Goal: Task Accomplishment & Management: Manage account settings

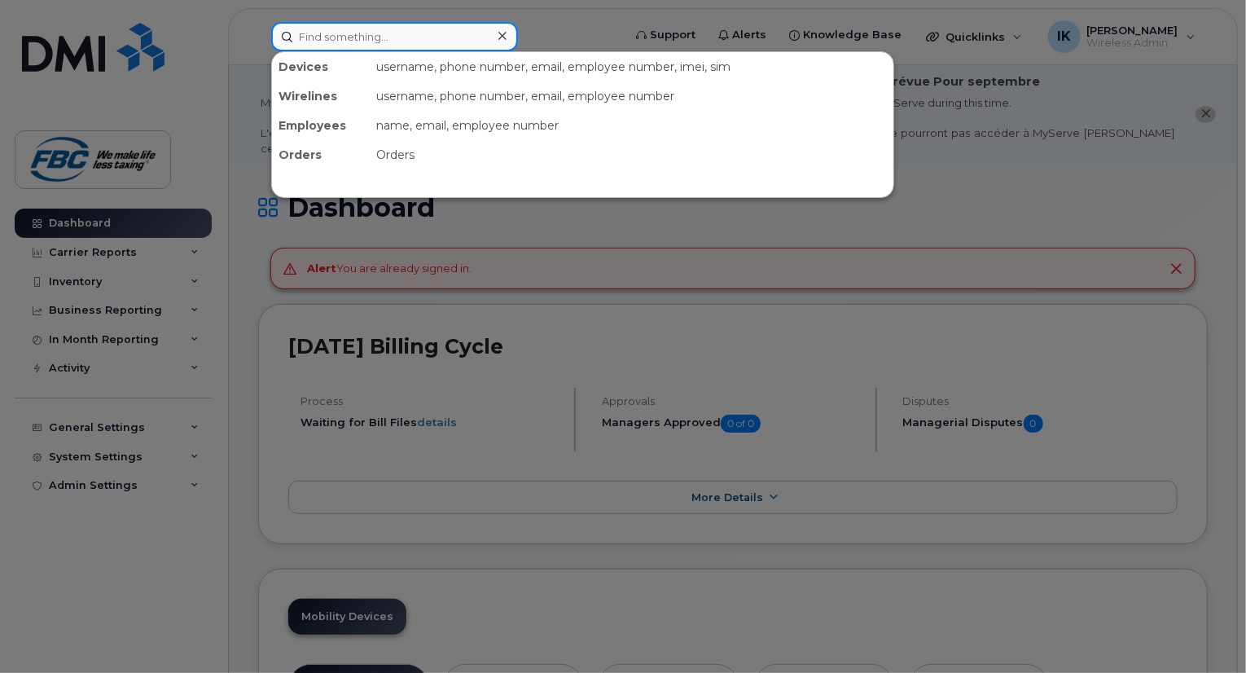
click at [349, 39] on input at bounding box center [394, 36] width 247 height 29
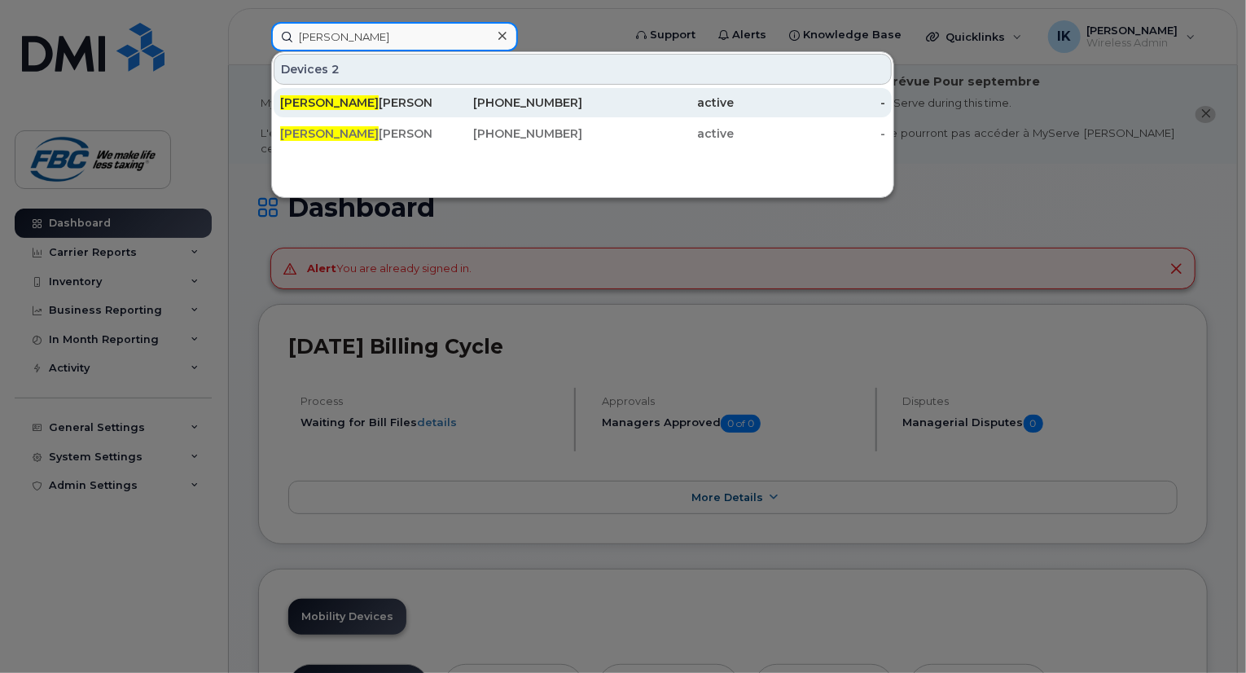
type input "[PERSON_NAME]"
click at [354, 90] on div "[PERSON_NAME]" at bounding box center [356, 102] width 152 height 29
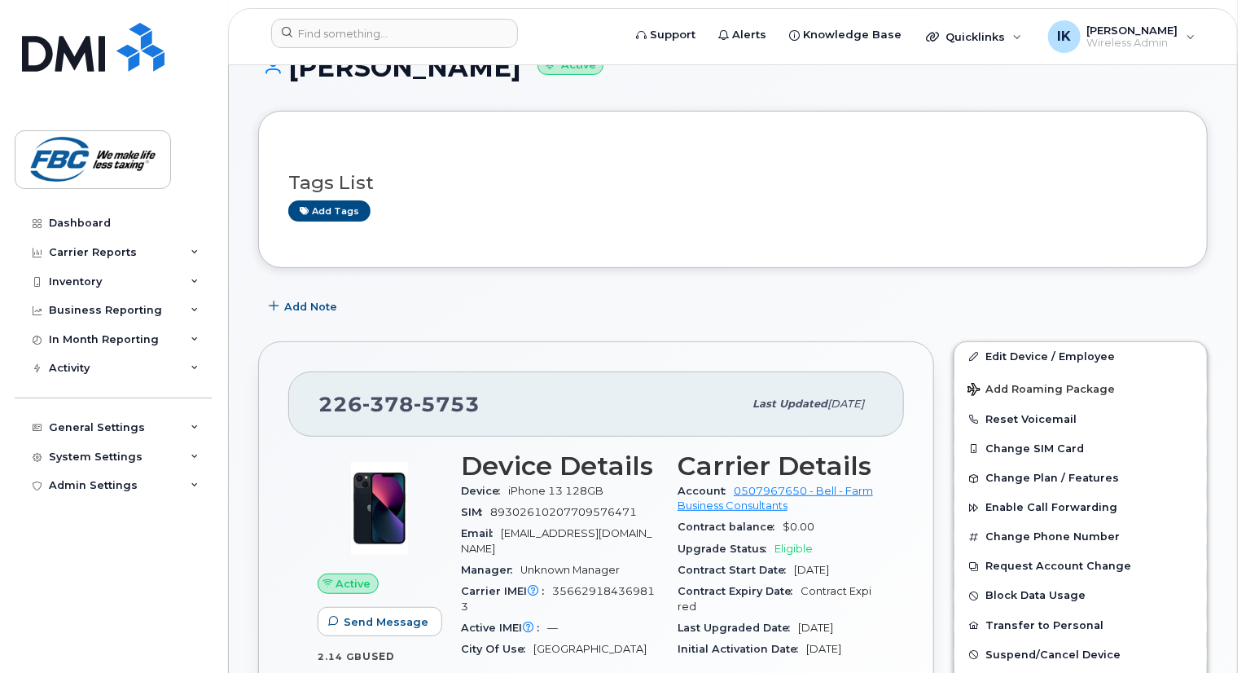
scroll to position [244, 0]
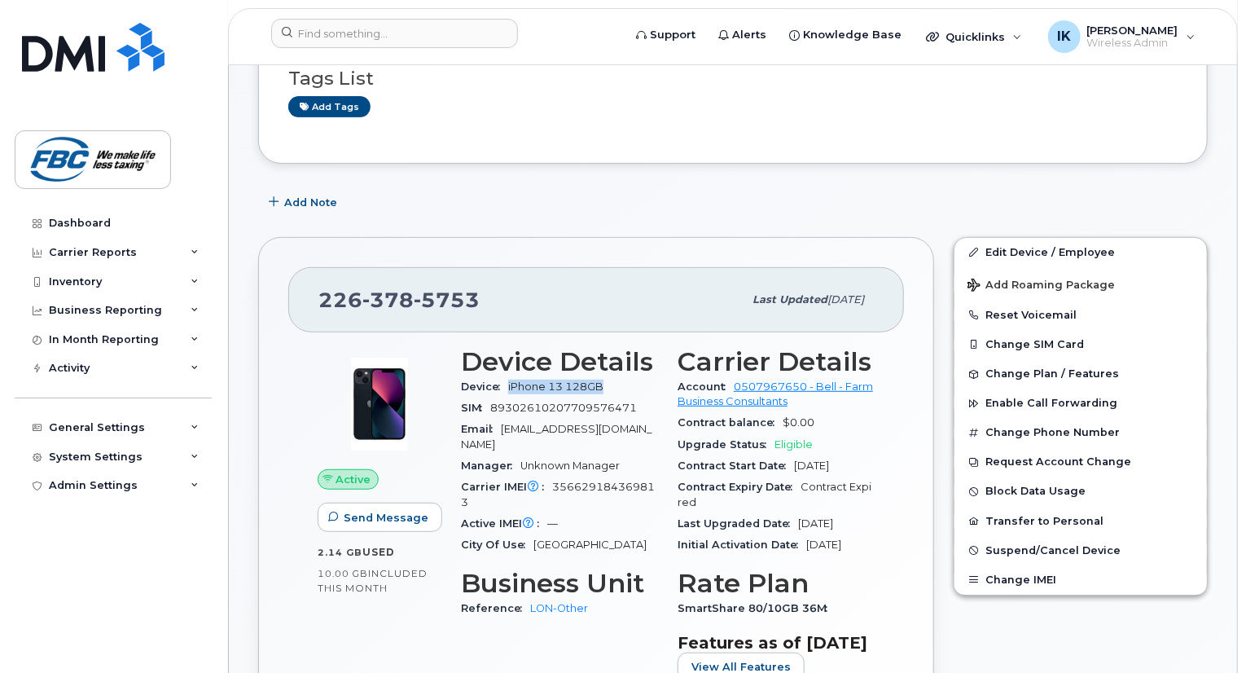
drag, startPoint x: 508, startPoint y: 367, endPoint x: 622, endPoint y: 366, distance: 114.0
click at [622, 376] on div "Device iPhone 13 128GB" at bounding box center [559, 386] width 197 height 21
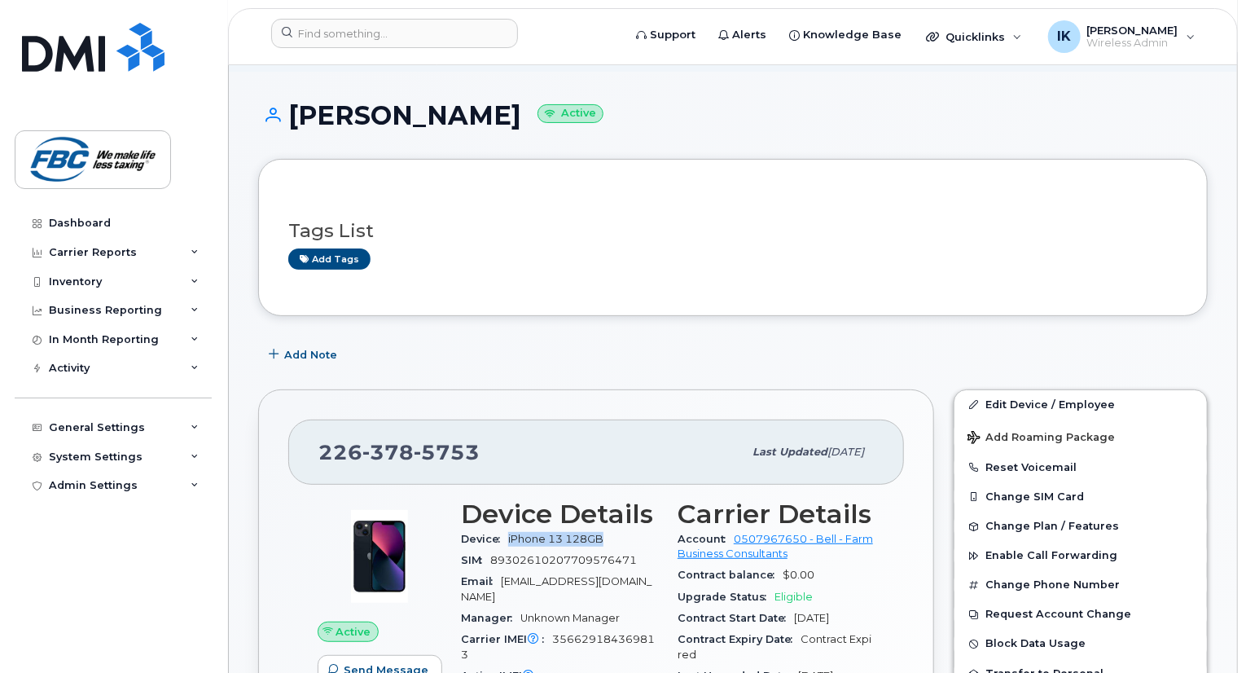
scroll to position [163, 0]
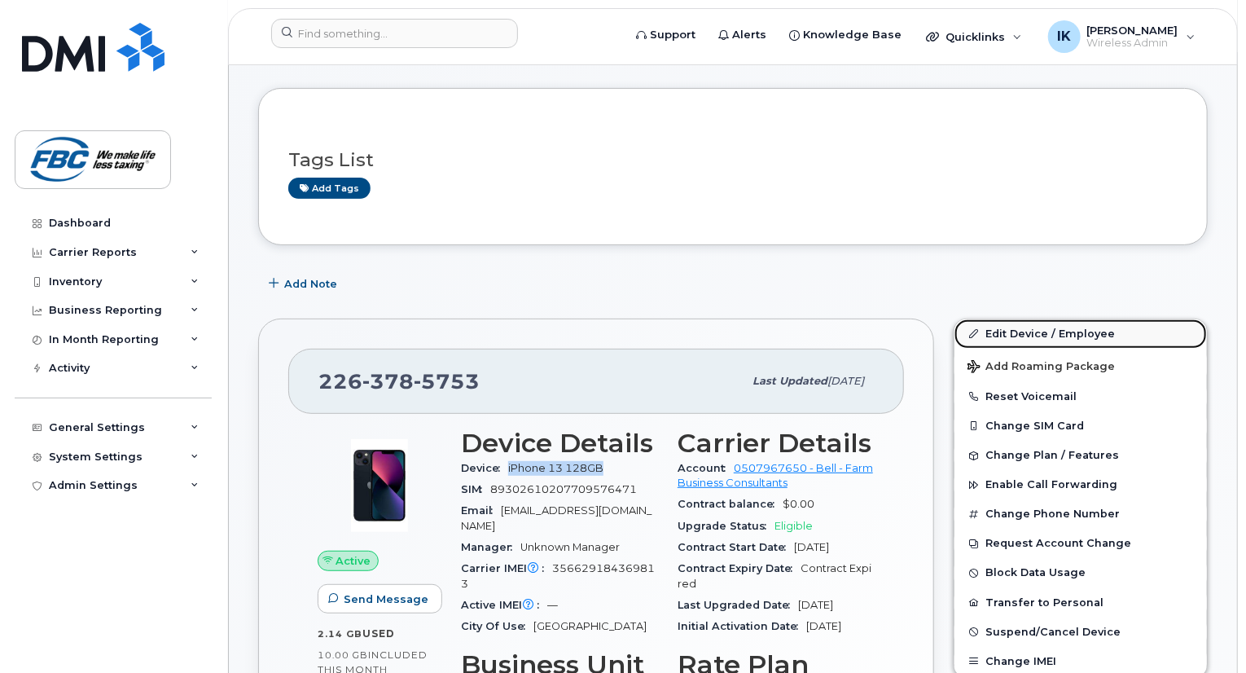
click at [990, 322] on link "Edit Device / Employee" at bounding box center [1081, 333] width 253 height 29
click at [988, 319] on link "Edit Device / Employee" at bounding box center [1081, 333] width 253 height 29
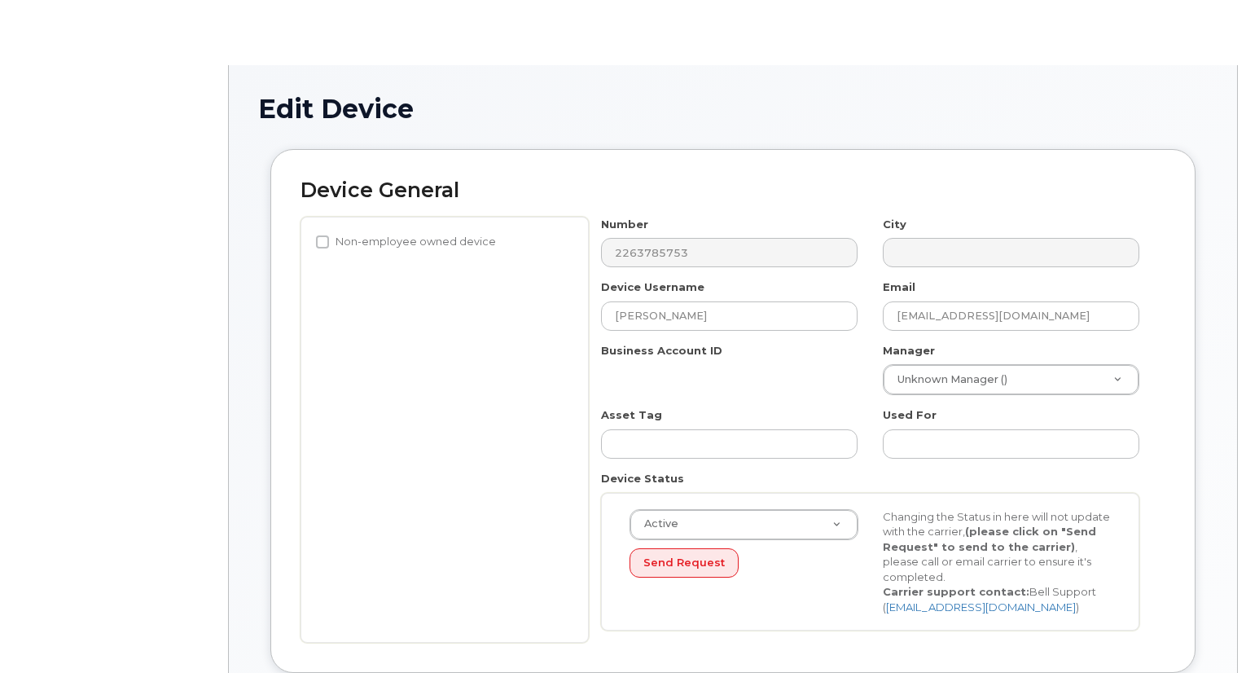
select select "5779151"
click at [1010, 314] on input "Tbolton@fbc.ca" at bounding box center [1011, 315] width 257 height 29
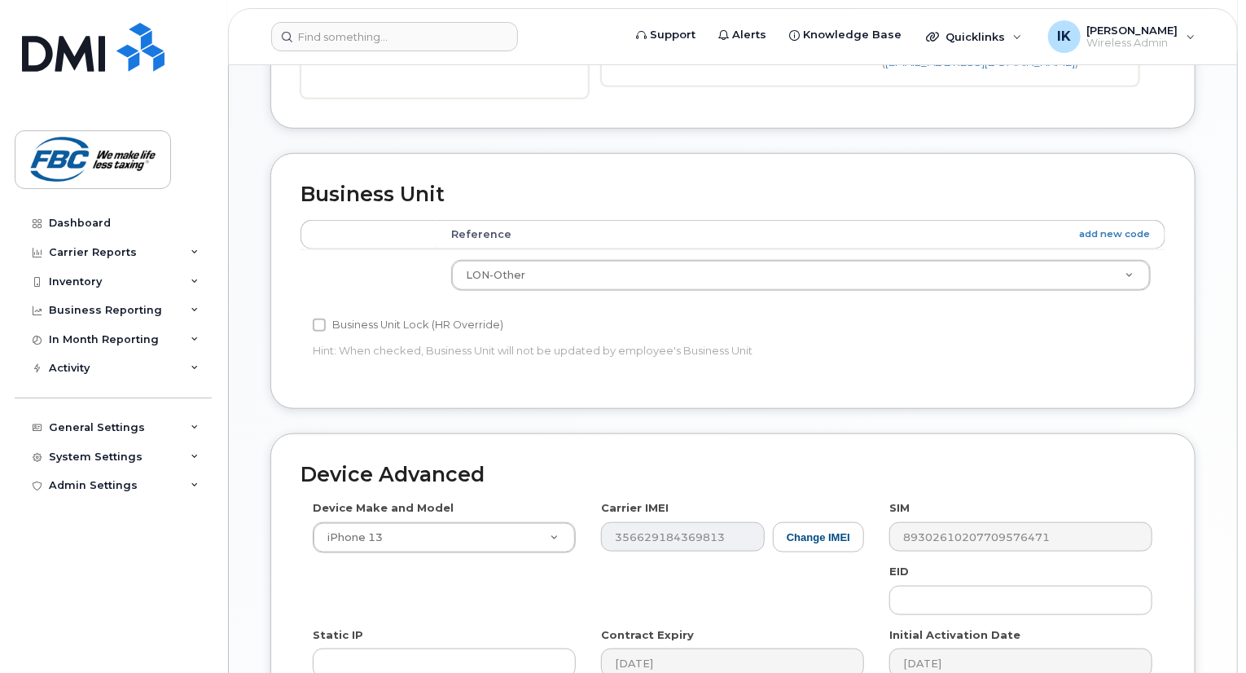
scroll to position [733, 0]
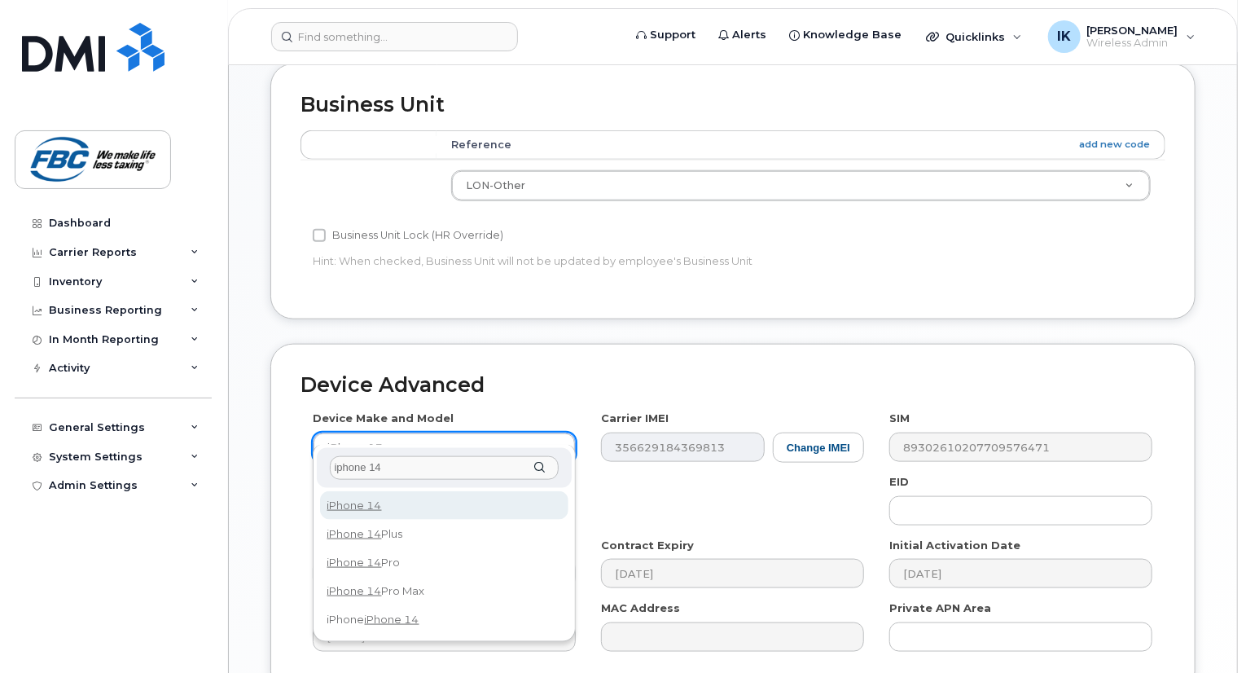
type input "iphone 14"
select select "2778"
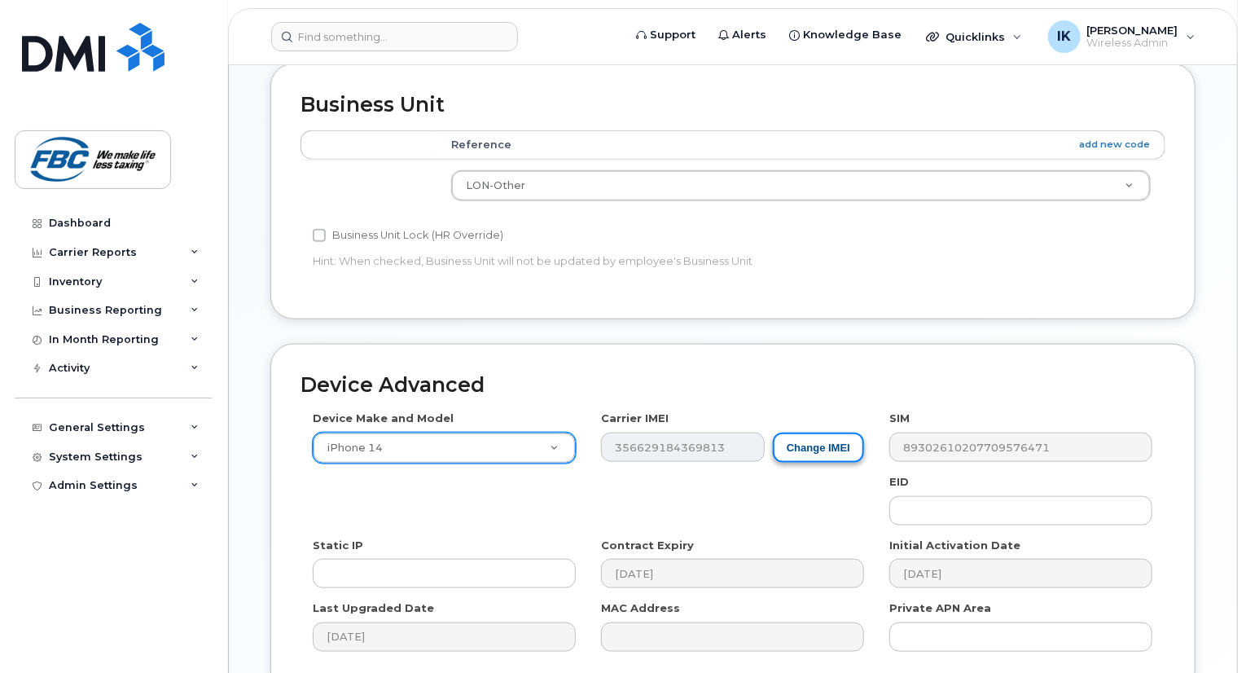
click at [781, 433] on button "Change IMEI" at bounding box center [818, 448] width 91 height 30
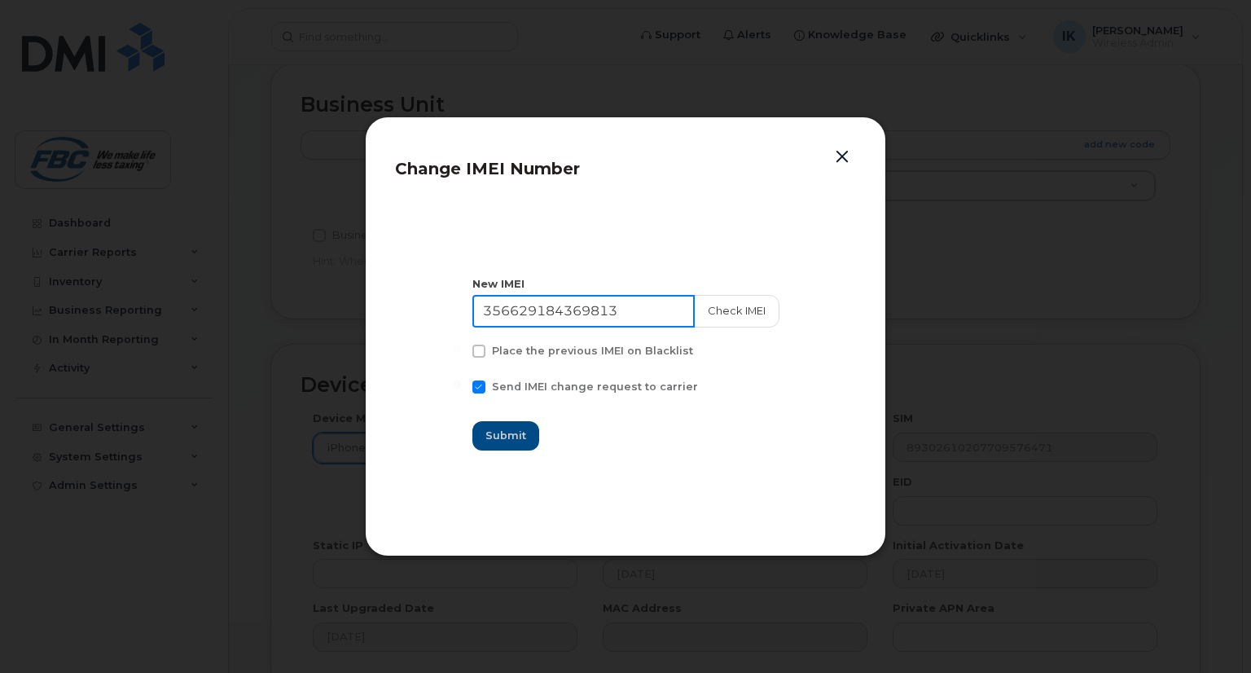
drag, startPoint x: 642, startPoint y: 312, endPoint x: 478, endPoint y: 310, distance: 163.7
click at [478, 310] on section "New IMEI 356629184369813 Check IMEI Place the previous IMEI on Blacklist Send I…" at bounding box center [625, 363] width 461 height 326
paste input "356629184134555"
type input "356629184134555"
click at [393, 337] on div "Change IMEI Number New IMEI 356629184134555 Check IMEI Place the previous IMEI …" at bounding box center [625, 336] width 521 height 440
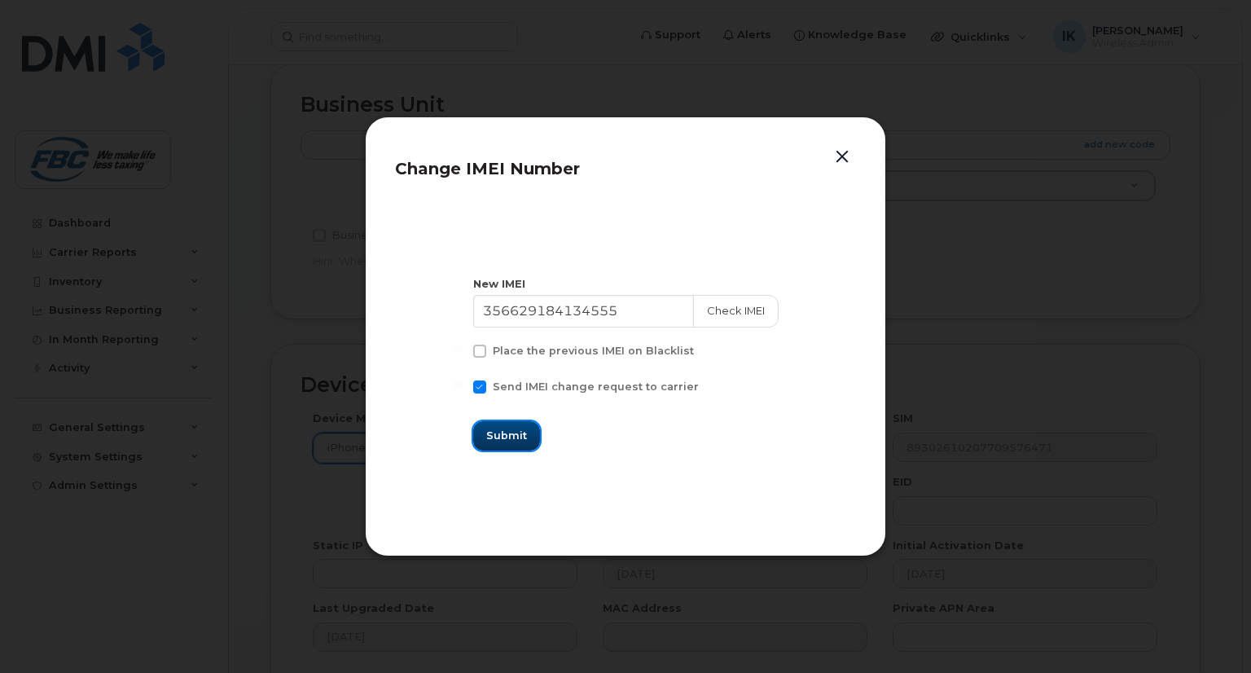
click at [520, 437] on span "Submit" at bounding box center [506, 435] width 41 height 15
type input "356629184134555"
